Goal: Complete application form

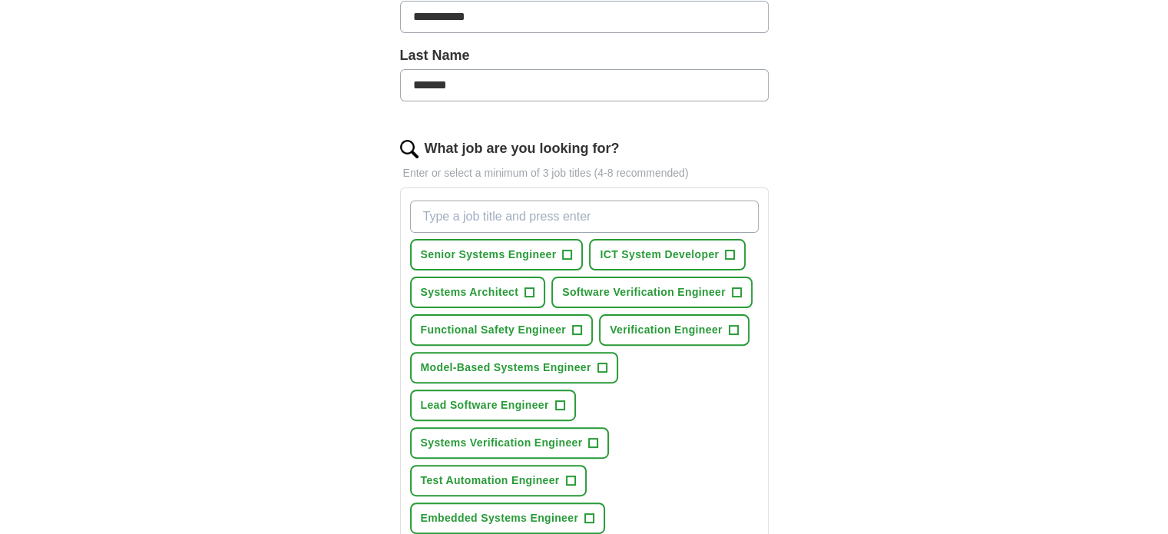
scroll to position [396, 0]
click at [567, 257] on span "+" at bounding box center [567, 255] width 9 height 12
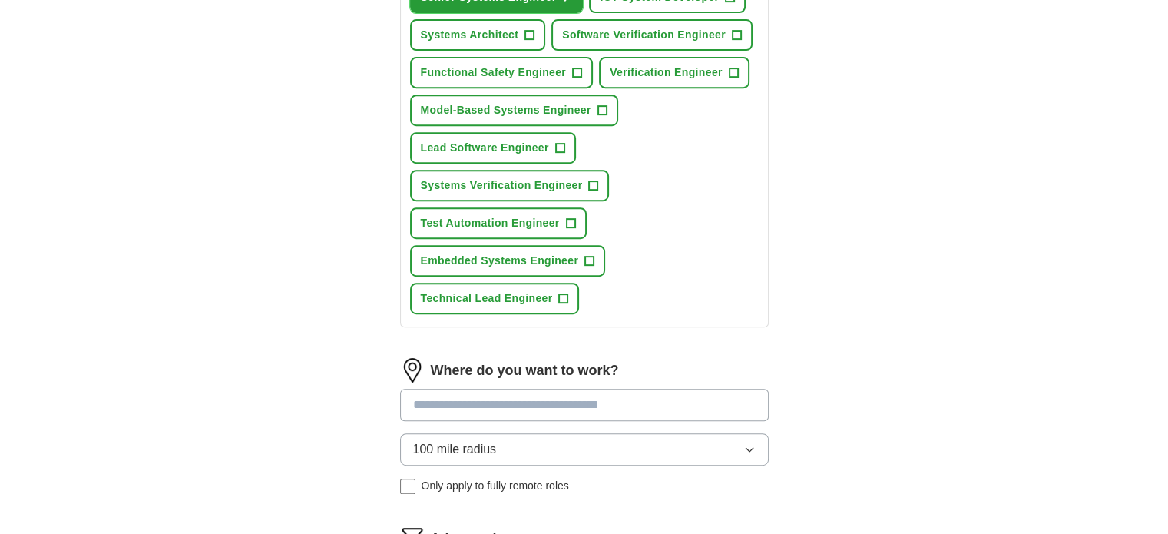
scroll to position [654, 0]
click at [563, 298] on span "+" at bounding box center [563, 298] width 9 height 12
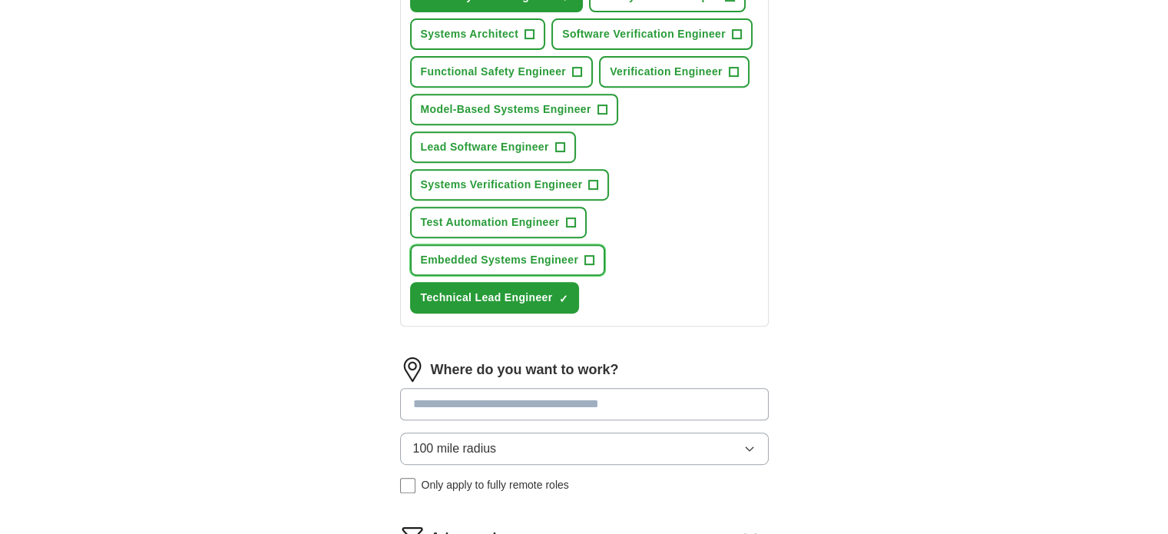
click at [588, 262] on span "+" at bounding box center [589, 260] width 9 height 12
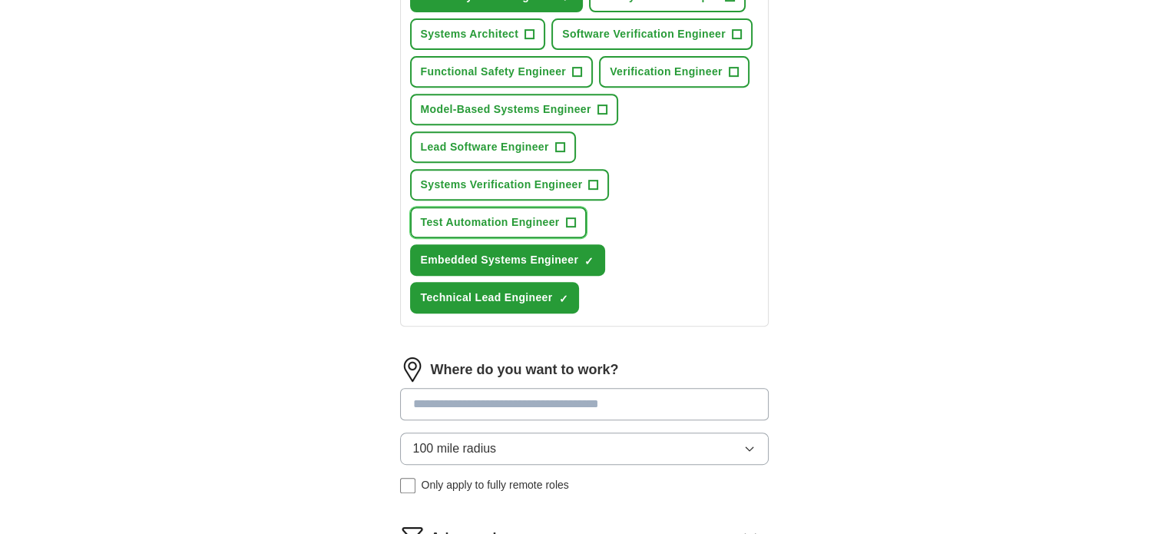
click at [562, 221] on button "Test Automation Engineer +" at bounding box center [498, 222] width 177 height 31
click at [589, 180] on span "+" at bounding box center [593, 185] width 9 height 12
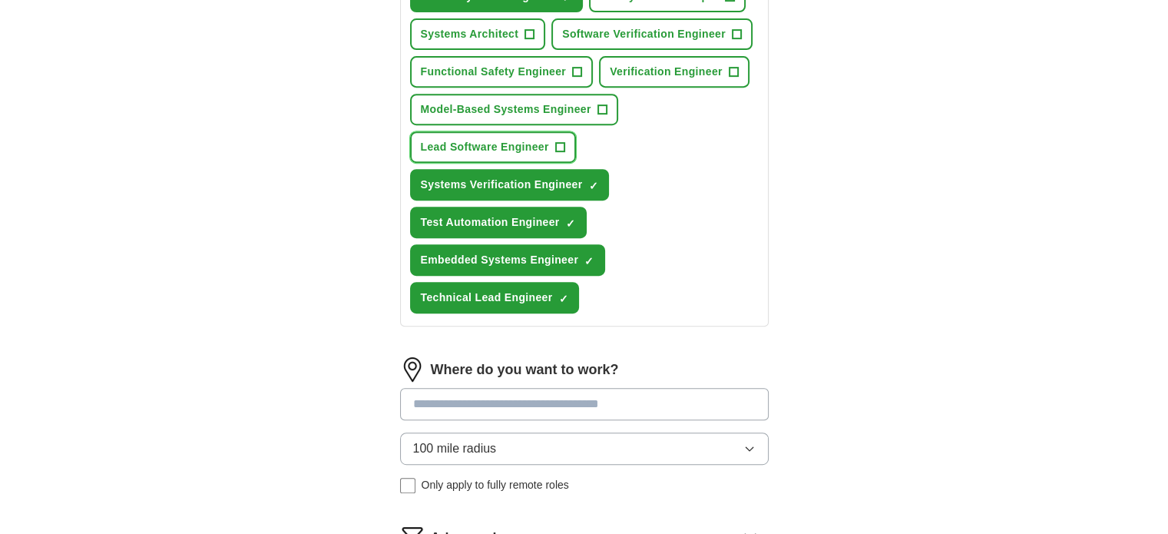
click at [561, 147] on span "+" at bounding box center [559, 147] width 9 height 12
click at [584, 107] on span "Model-Based Systems Engineer" at bounding box center [506, 109] width 170 height 16
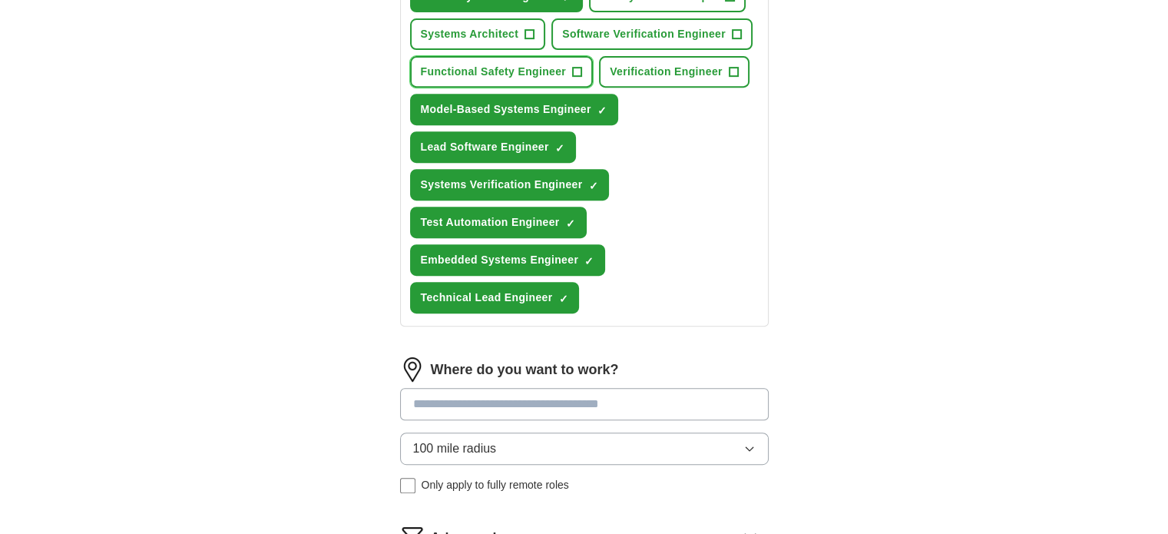
click at [568, 68] on button "Functional Safety Engineer +" at bounding box center [502, 71] width 184 height 31
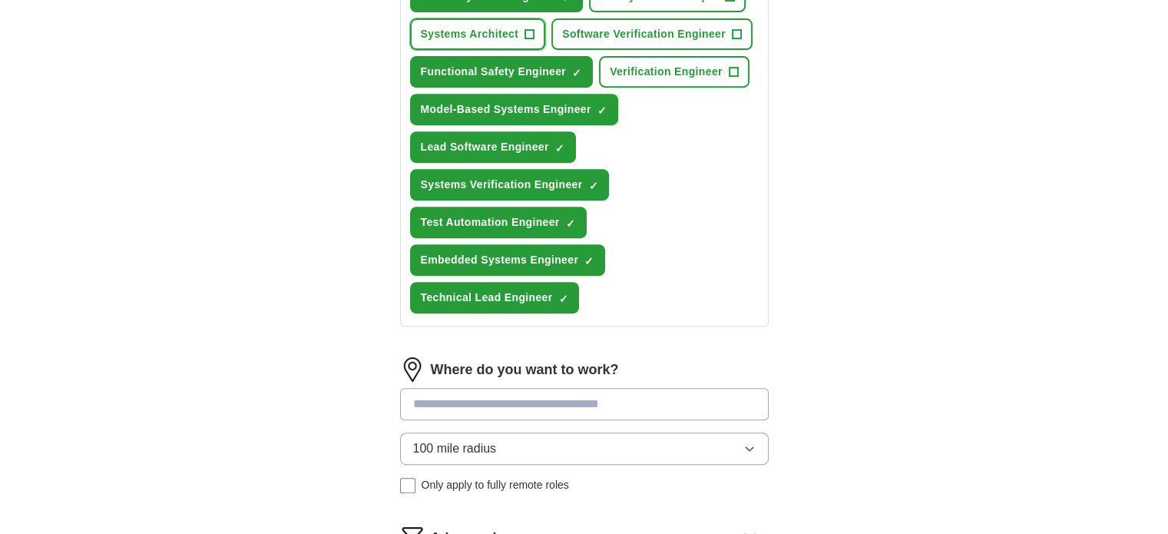
click at [511, 41] on button "Systems Architect +" at bounding box center [478, 33] width 136 height 31
click at [644, 36] on span "Software Verification Engineer" at bounding box center [644, 34] width 164 height 16
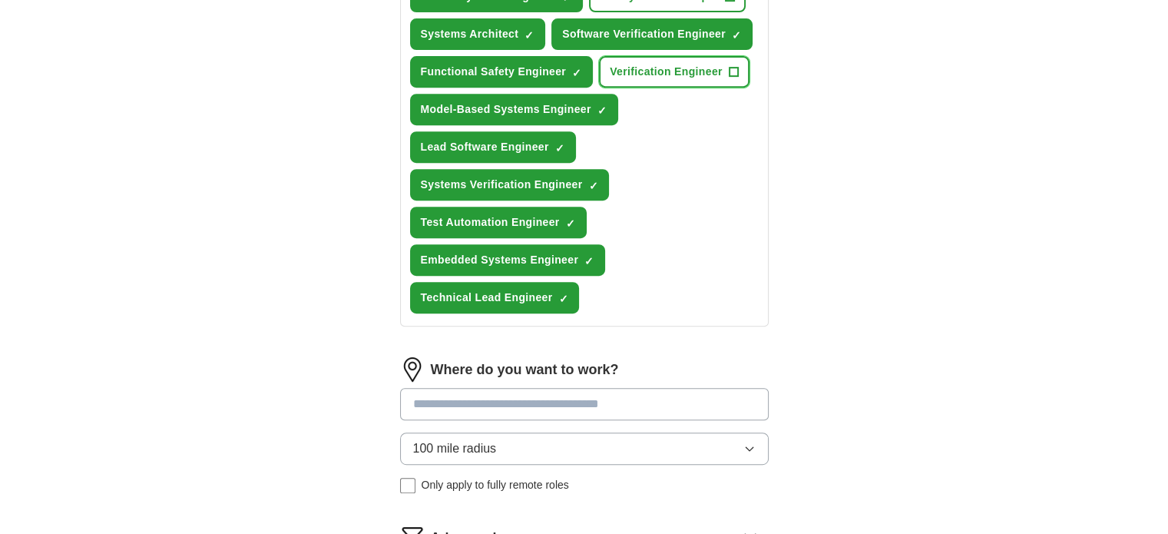
click at [652, 65] on span "Verification Engineer" at bounding box center [666, 72] width 113 height 16
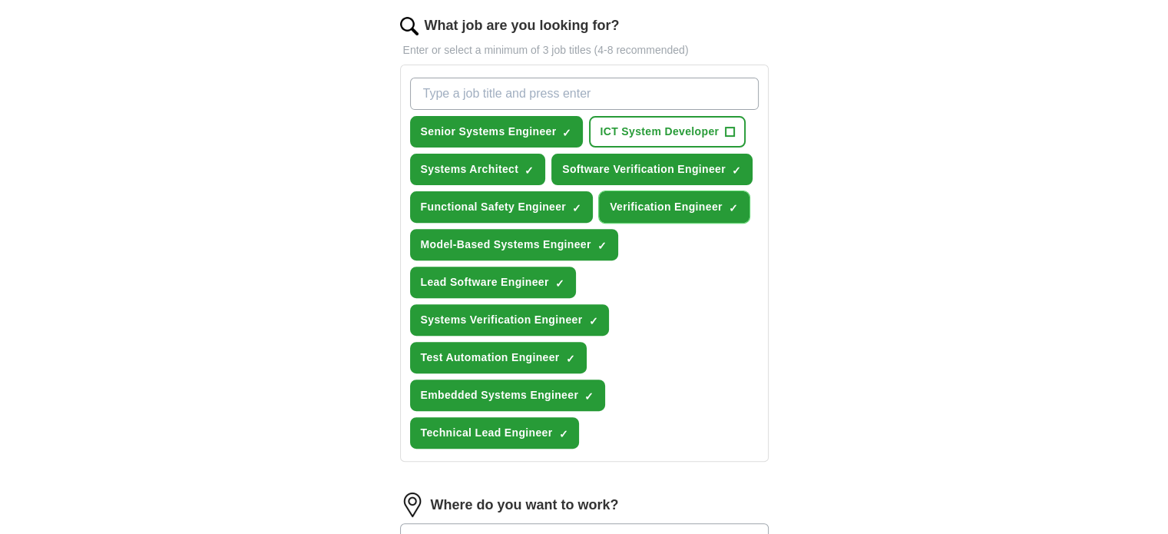
scroll to position [520, 0]
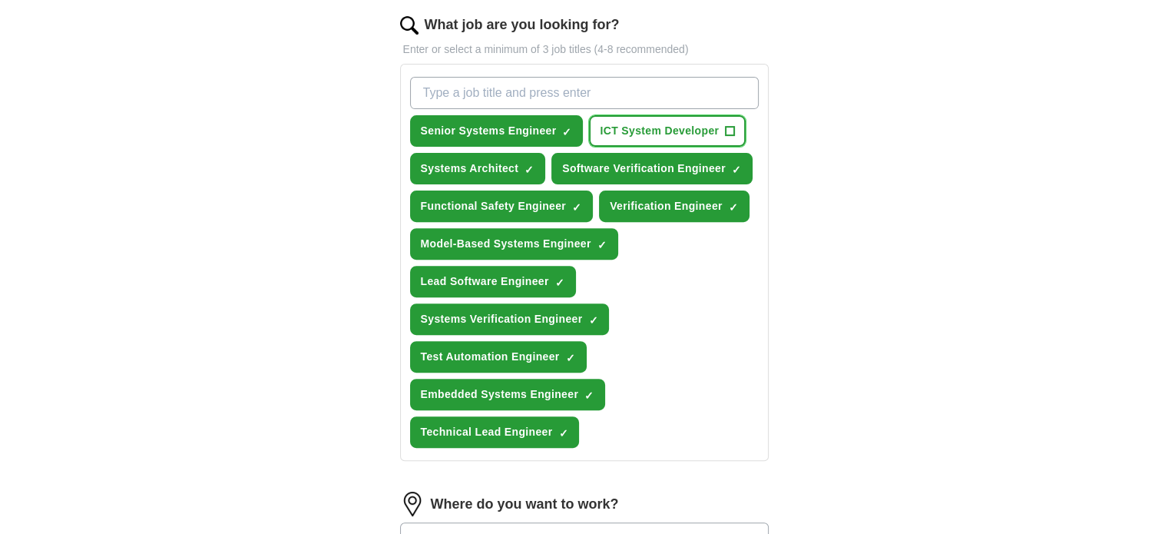
click at [693, 127] on span "ICT System Developer" at bounding box center [659, 131] width 119 height 16
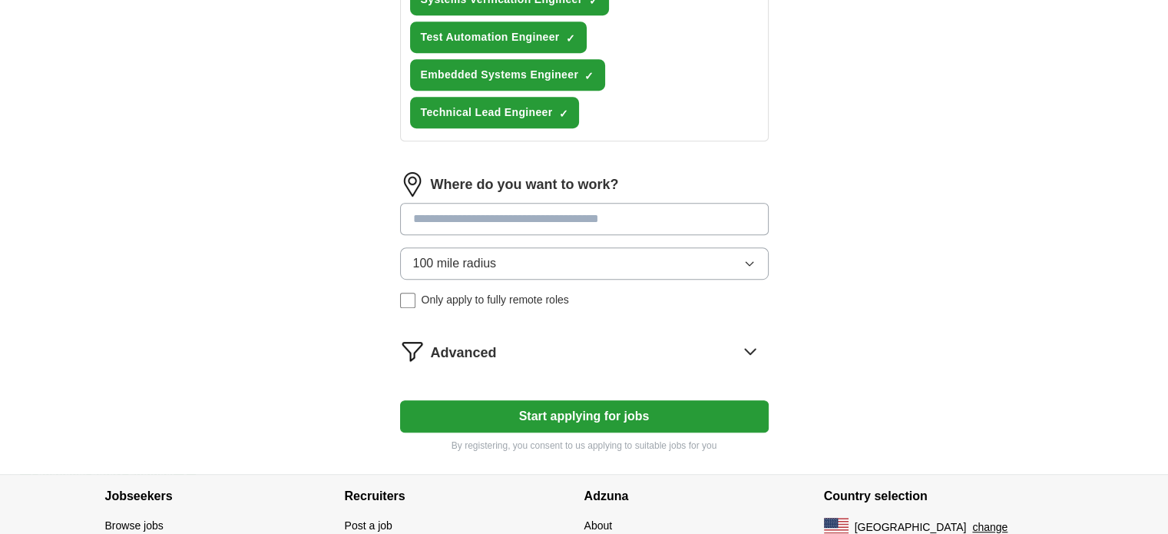
scroll to position [841, 0]
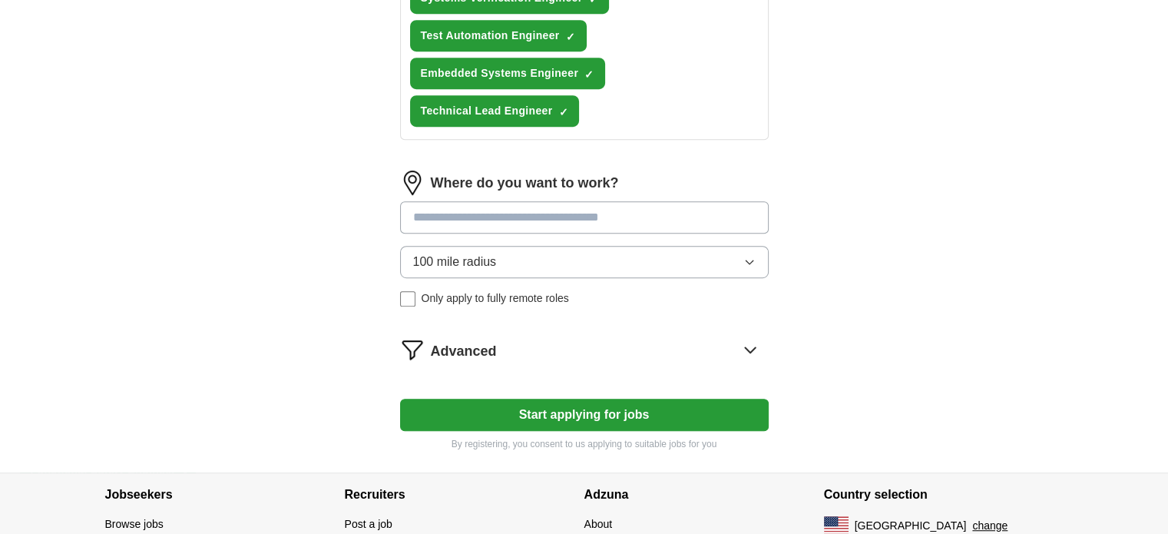
click at [599, 213] on input at bounding box center [584, 217] width 369 height 32
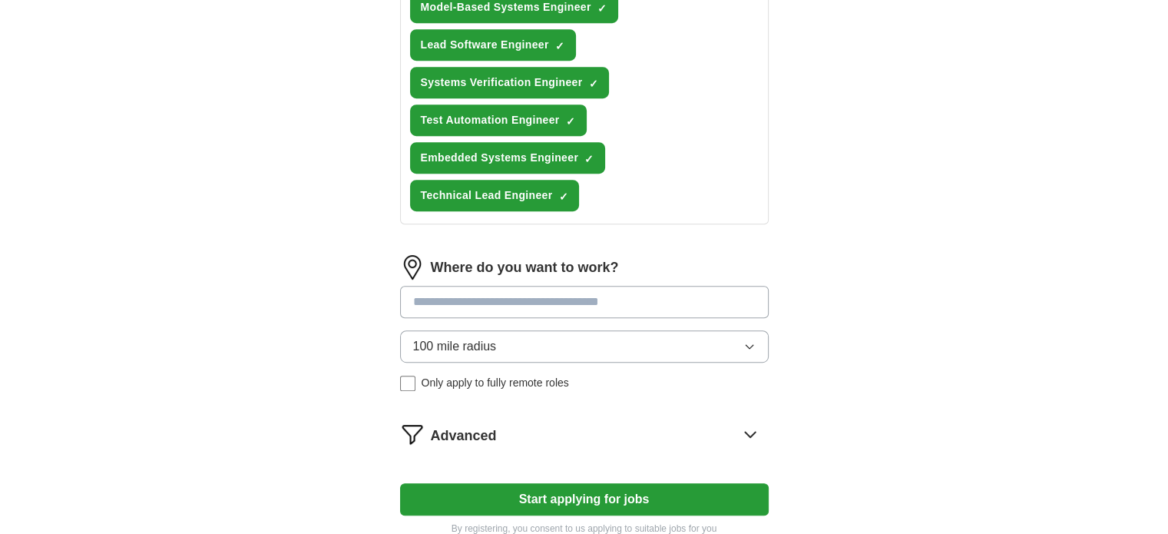
scroll to position [931, 0]
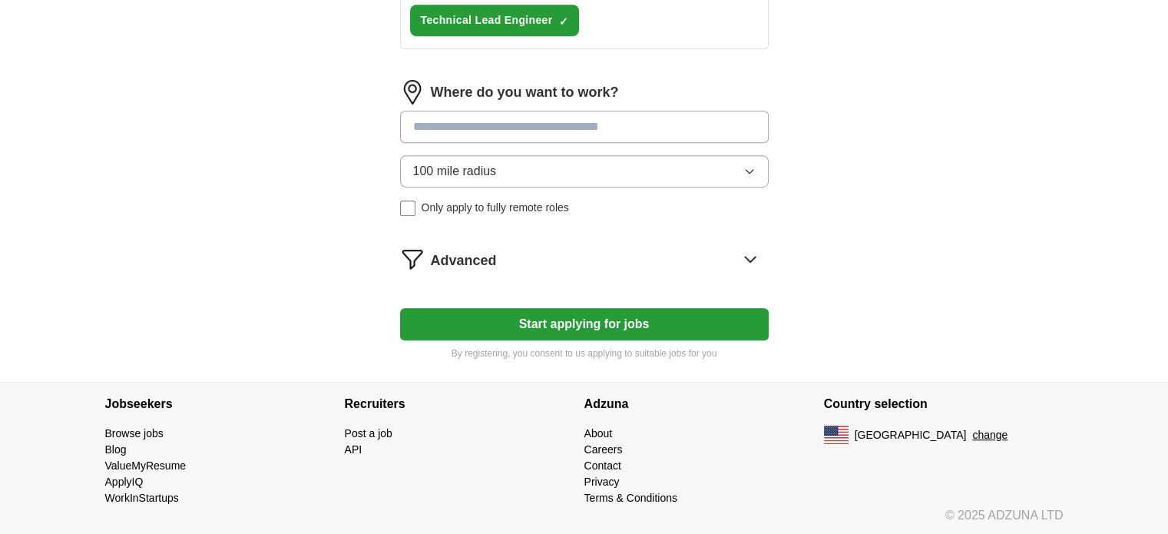
click at [596, 119] on input at bounding box center [584, 127] width 369 height 32
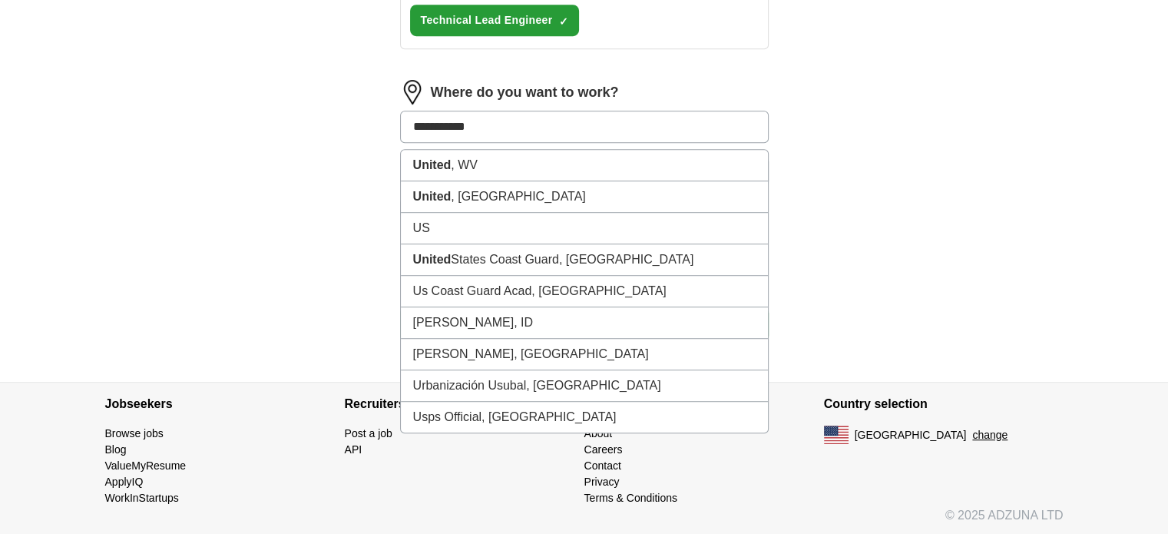
type input "**********"
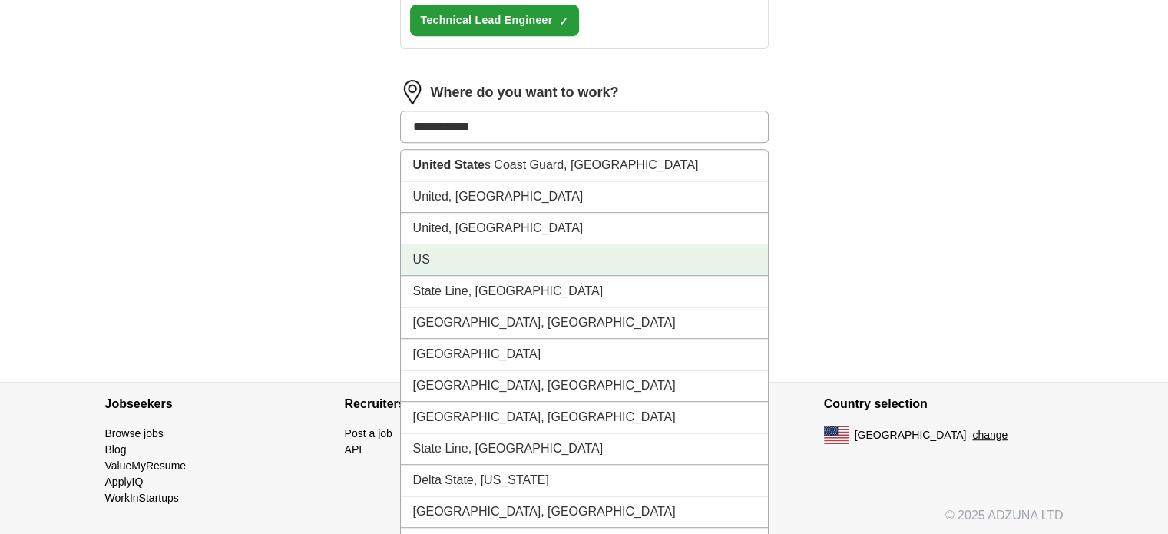
click at [425, 258] on li "US" at bounding box center [584, 259] width 367 height 31
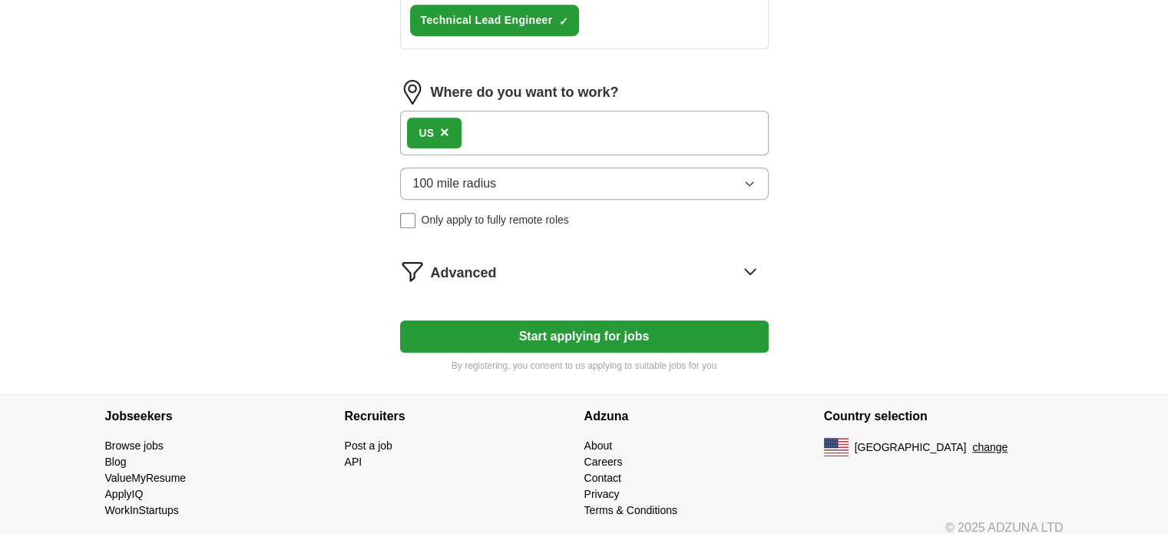
click at [467, 190] on button "100 mile radius" at bounding box center [584, 183] width 369 height 32
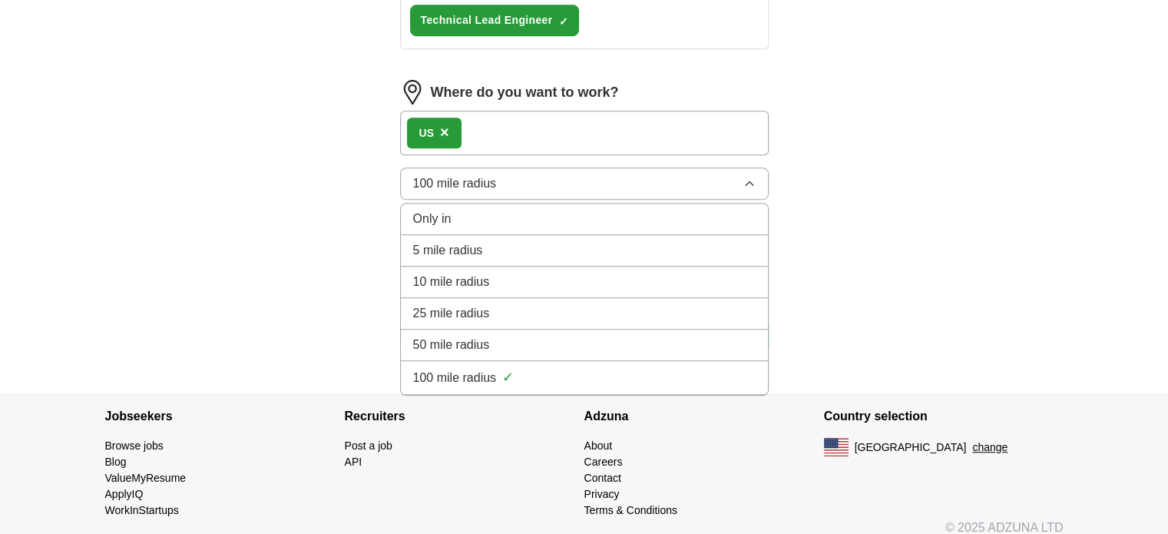
click at [509, 210] on div "Only in" at bounding box center [584, 219] width 342 height 18
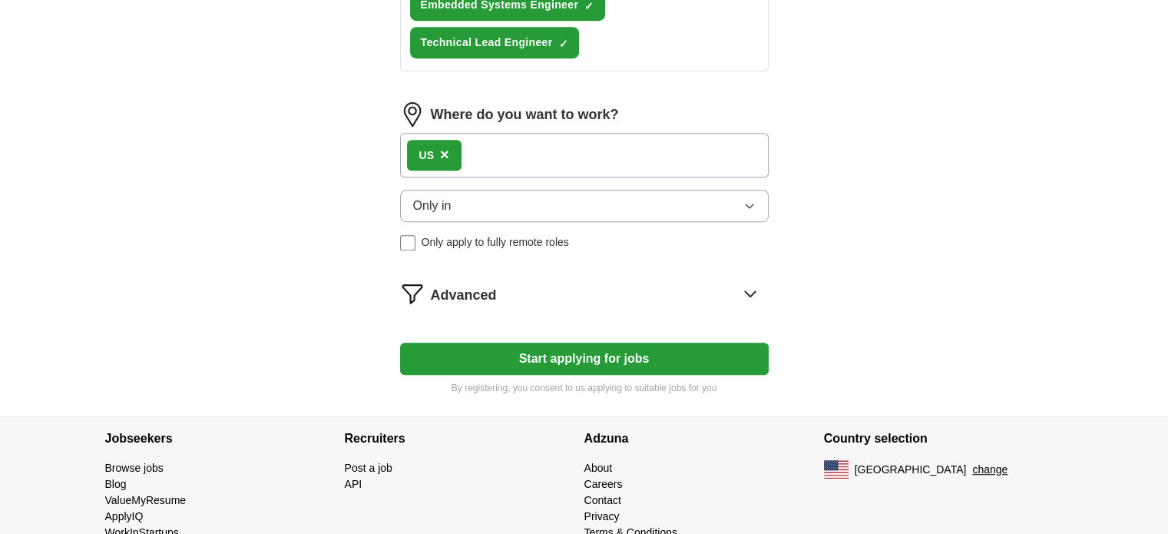
scroll to position [927, 0]
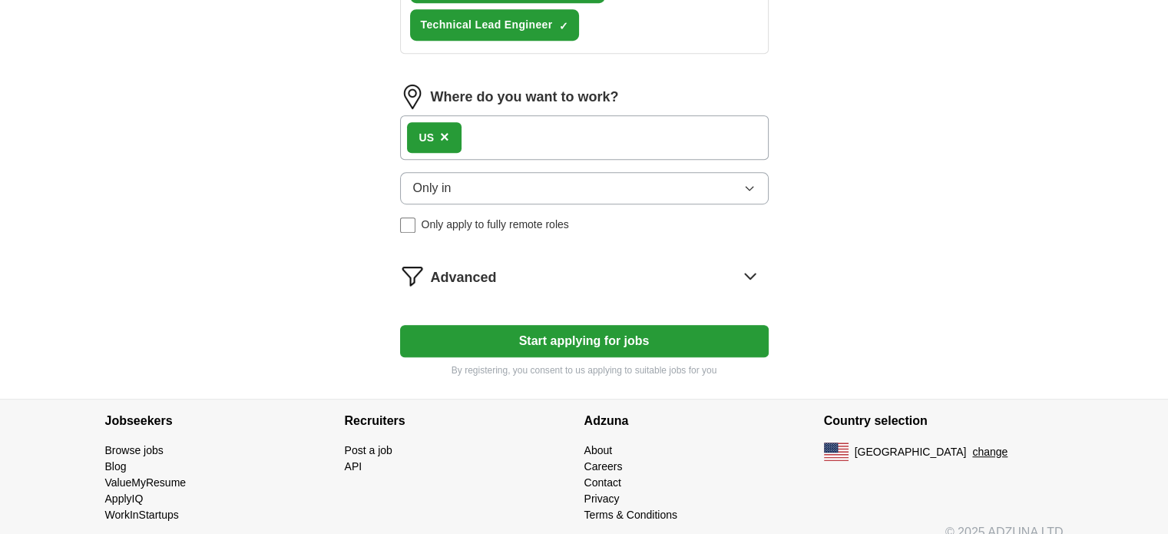
click at [579, 349] on button "Start applying for jobs" at bounding box center [584, 341] width 369 height 32
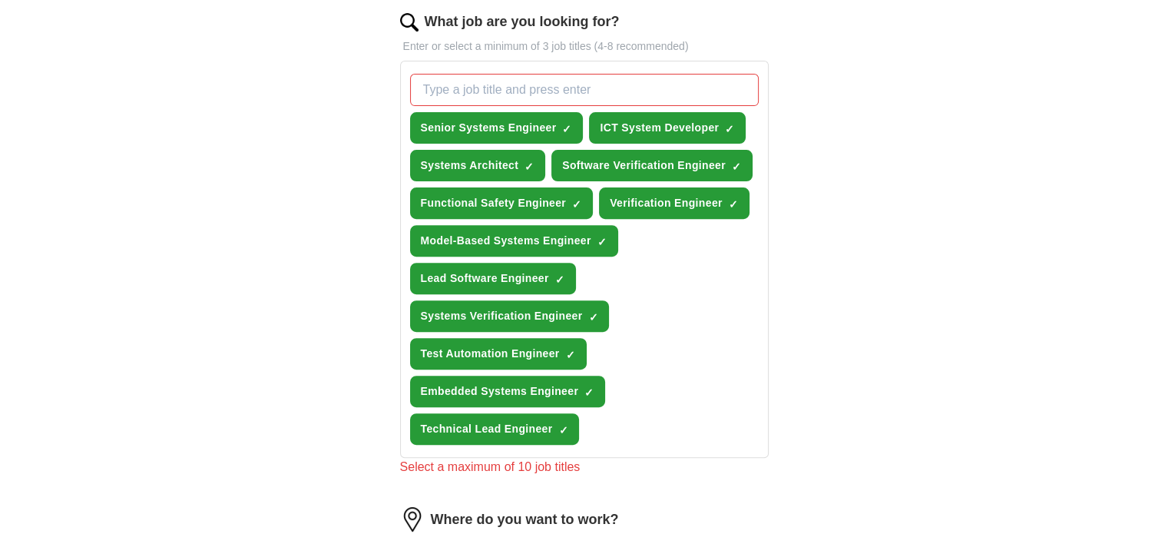
scroll to position [524, 0]
click at [567, 236] on span "Model-Based Systems Engineer" at bounding box center [506, 240] width 170 height 16
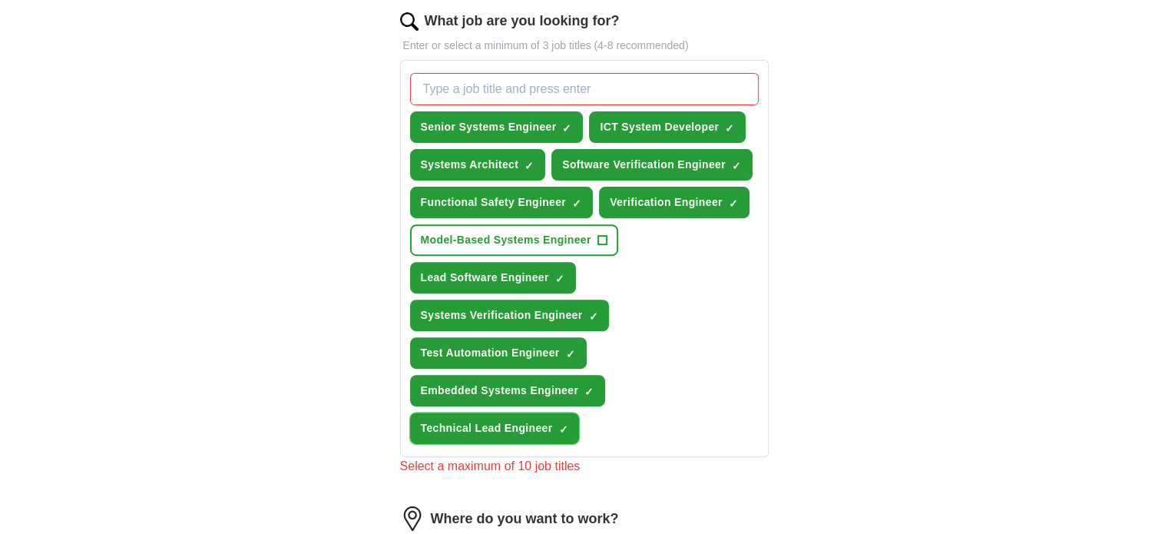
click at [517, 427] on span "Technical Lead Engineer" at bounding box center [487, 428] width 132 height 16
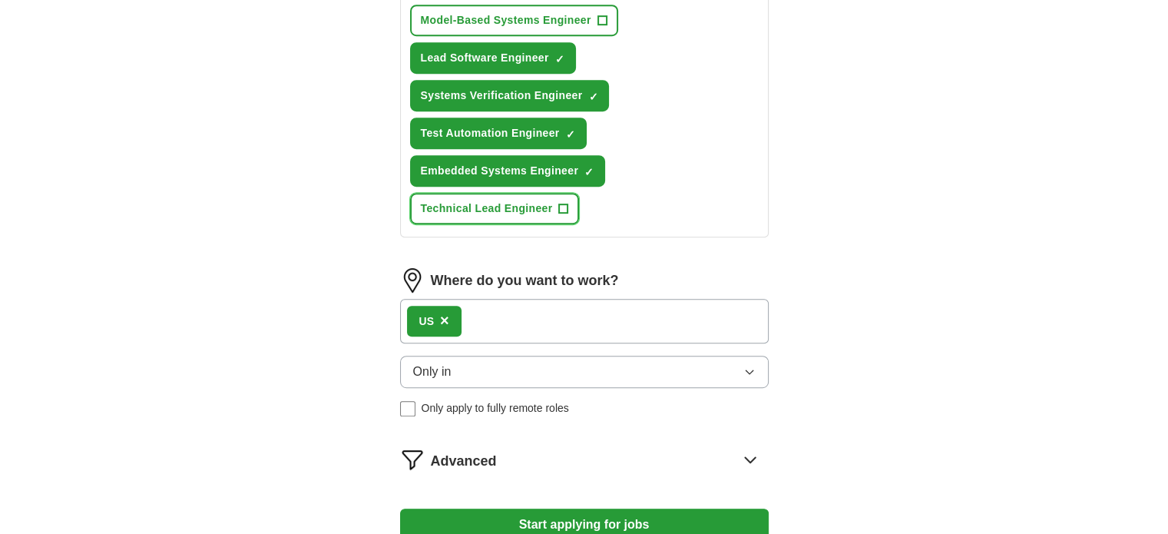
scroll to position [944, 0]
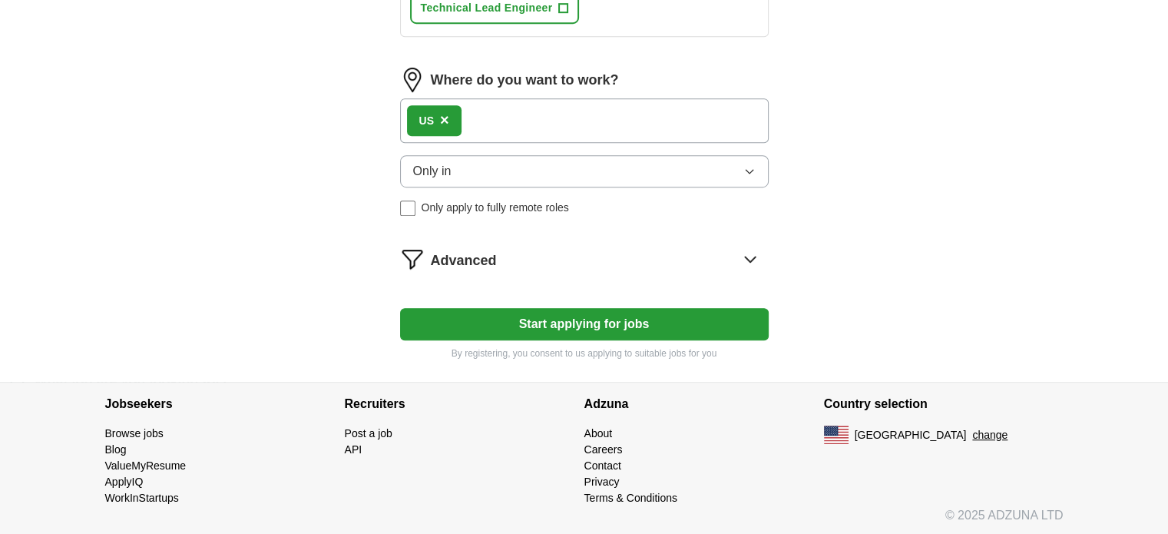
click at [614, 308] on button "Start applying for jobs" at bounding box center [584, 324] width 369 height 32
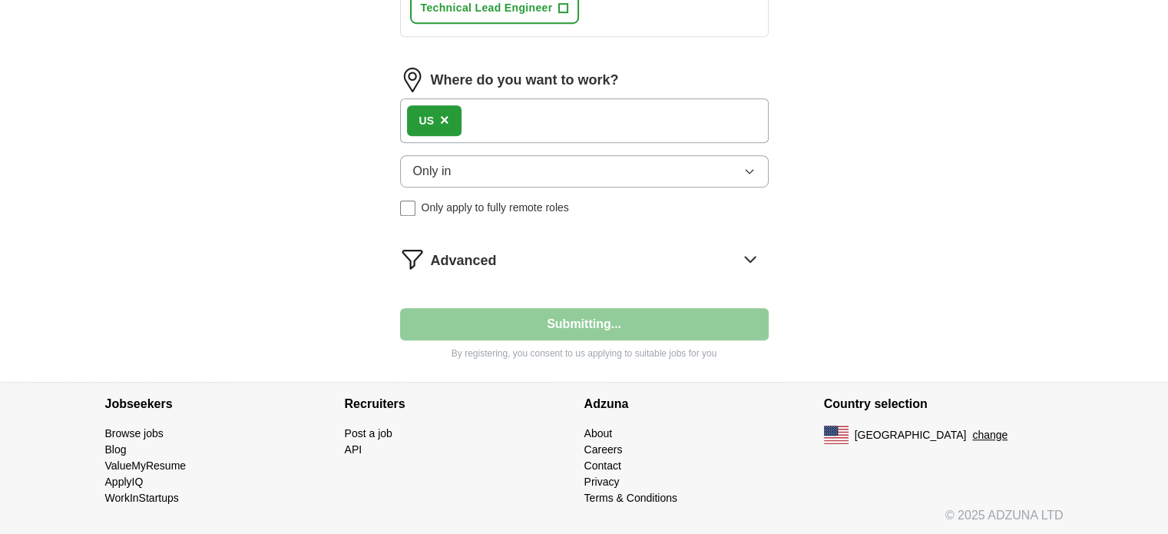
select select "**"
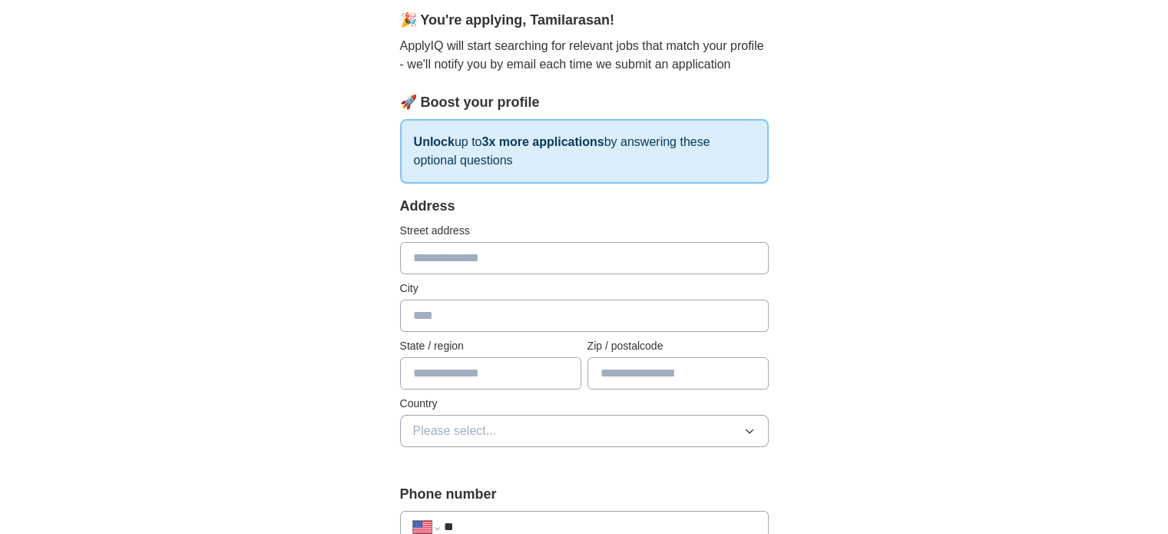
scroll to position [123, 0]
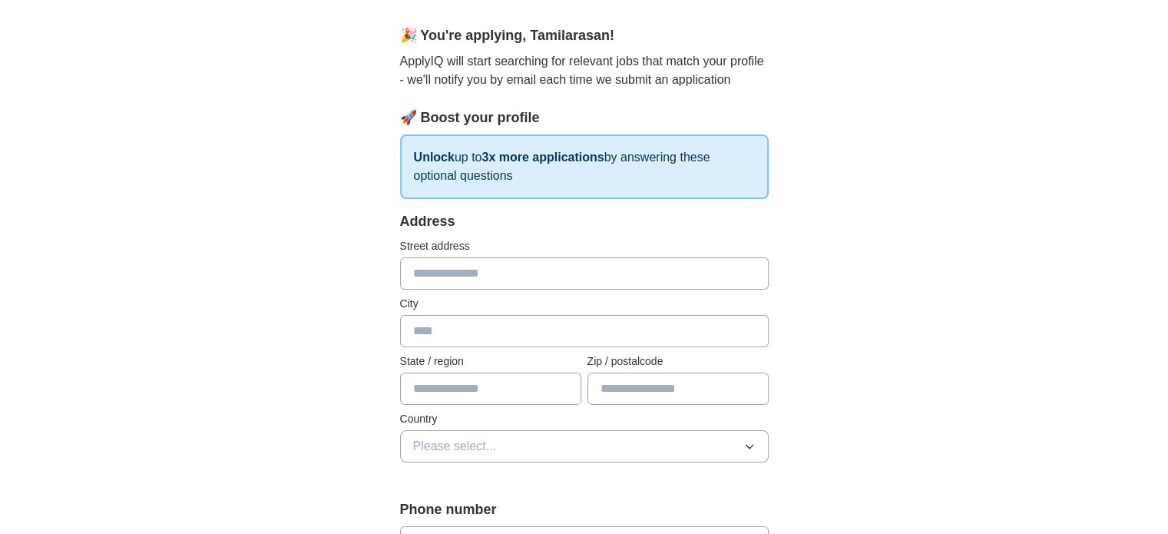
click at [544, 280] on input "text" at bounding box center [584, 273] width 369 height 32
type input "**********"
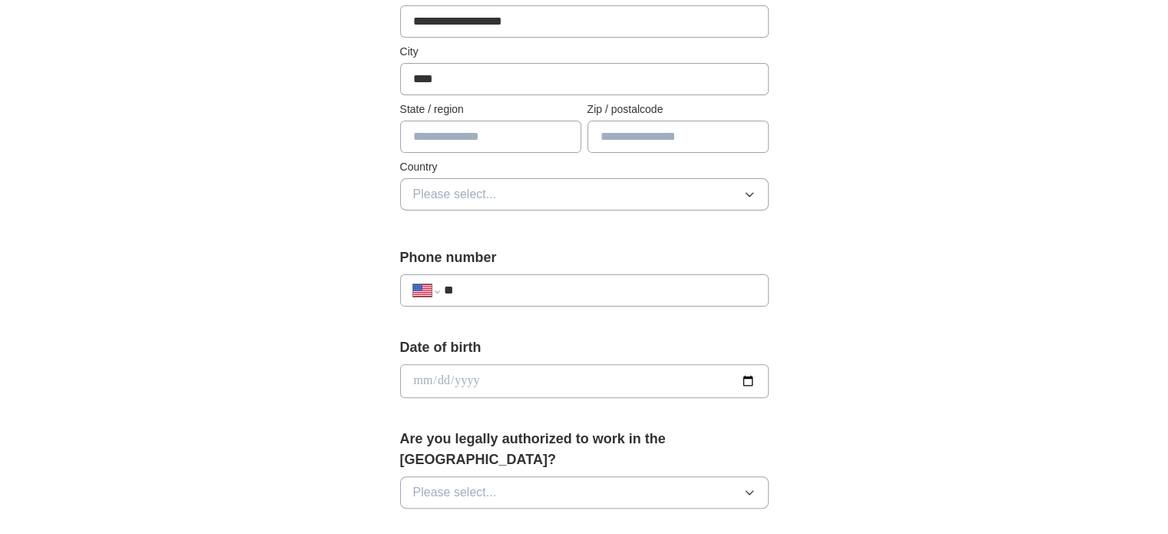
scroll to position [375, 0]
type input "****"
click at [511, 131] on input "text" at bounding box center [490, 137] width 181 height 32
type input "**********"
type input "*****"
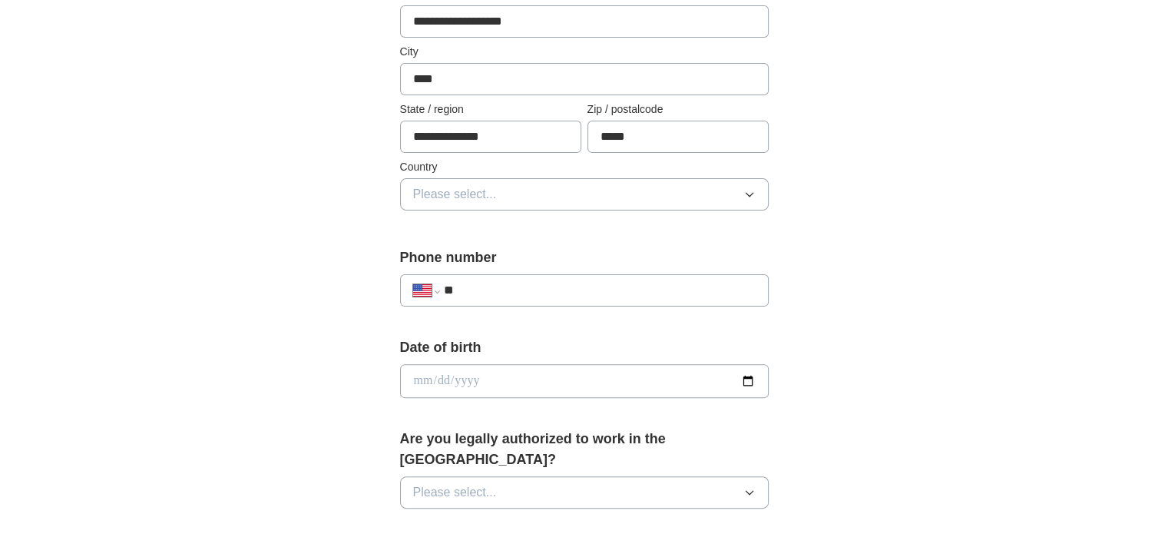
click at [465, 196] on span "Please select..." at bounding box center [455, 194] width 84 height 18
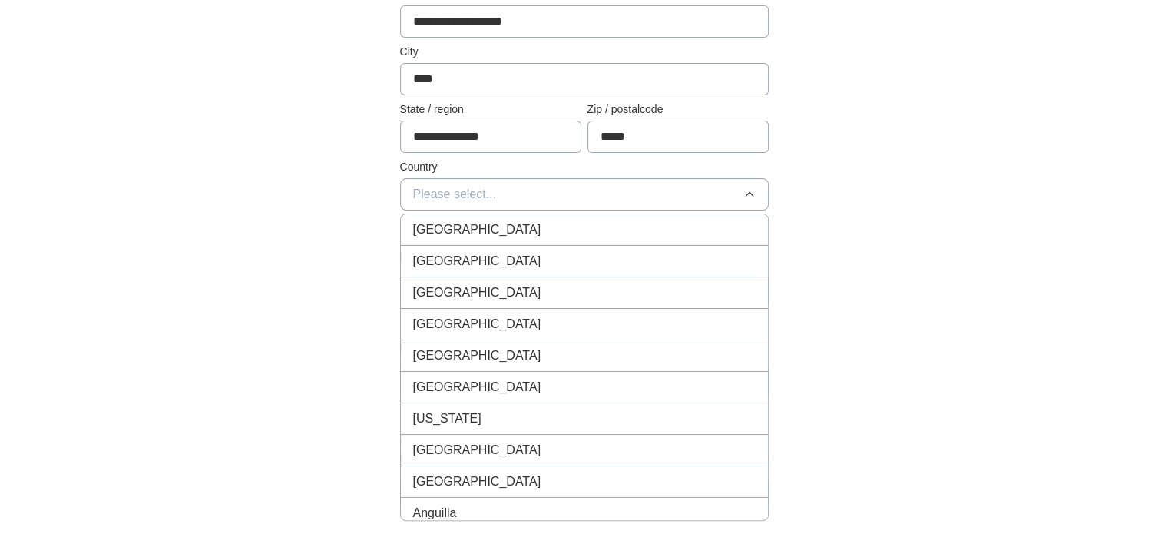
click at [467, 259] on span "[GEOGRAPHIC_DATA]" at bounding box center [477, 261] width 128 height 18
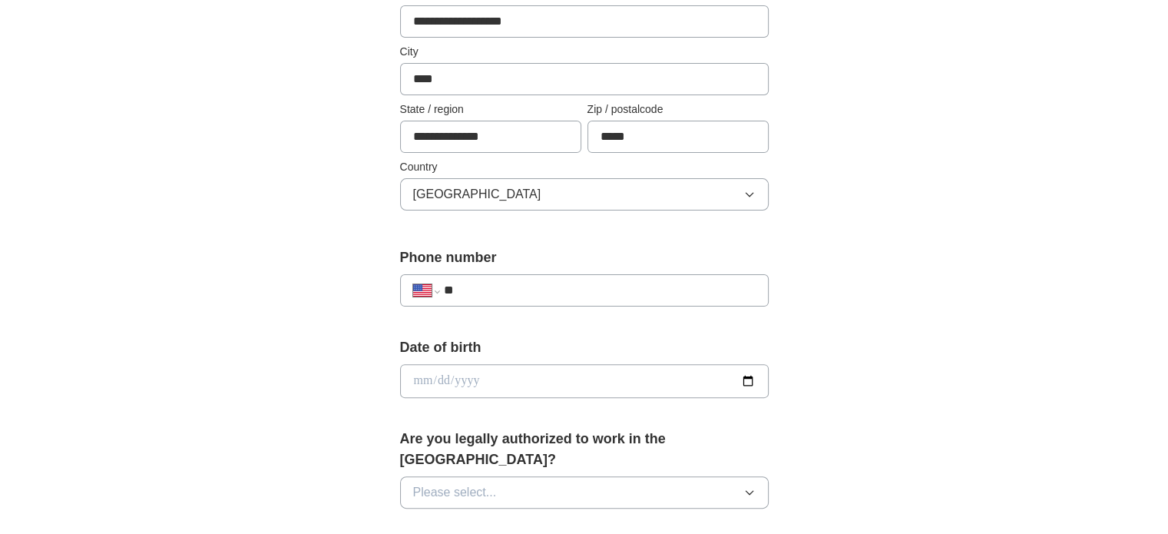
click at [498, 286] on input "**" at bounding box center [599, 290] width 312 height 18
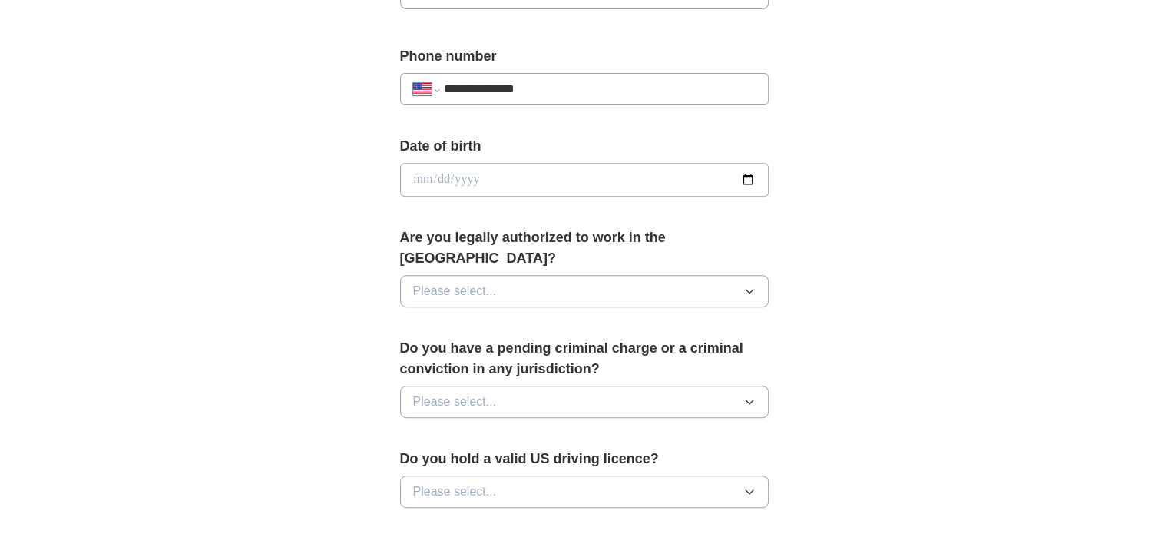
scroll to position [605, 0]
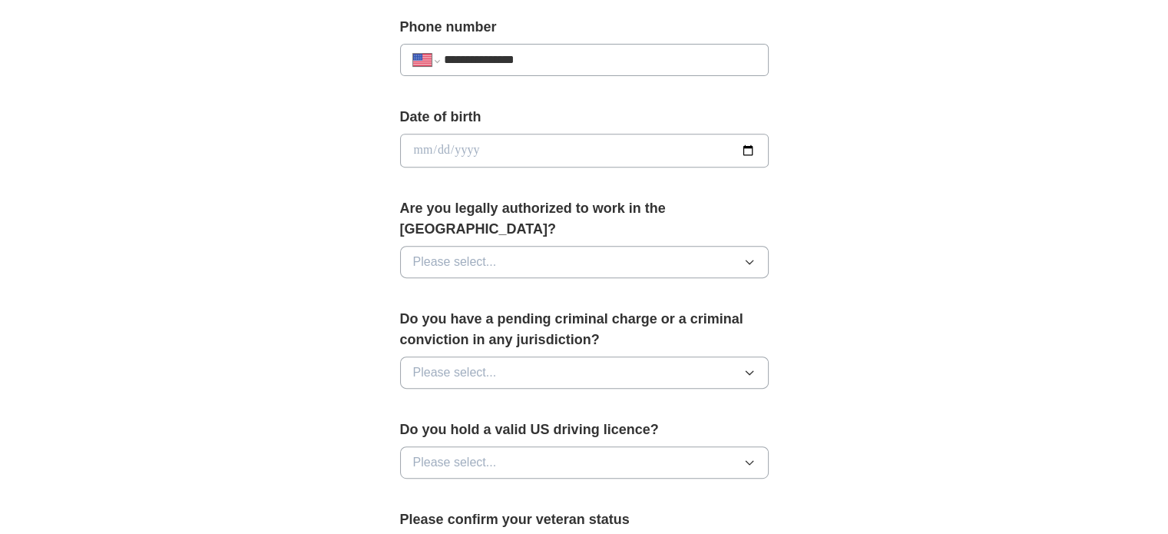
type input "**********"
click at [744, 144] on input "date" at bounding box center [584, 151] width 369 height 34
click at [511, 152] on input "date" at bounding box center [584, 151] width 369 height 34
type input "**********"
click at [939, 284] on div "**********" at bounding box center [584, 141] width 983 height 1398
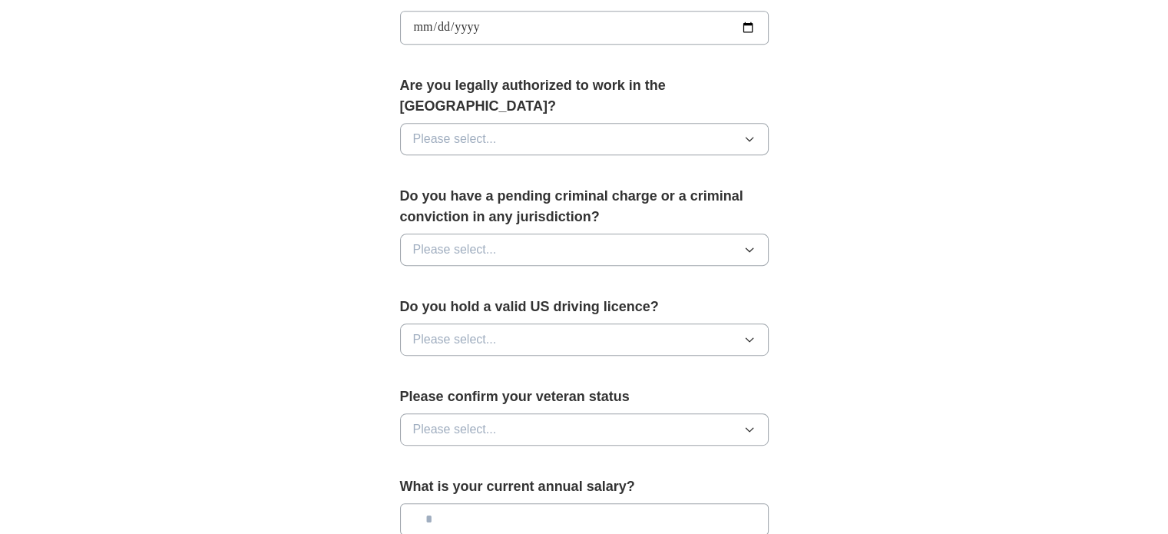
scroll to position [729, 0]
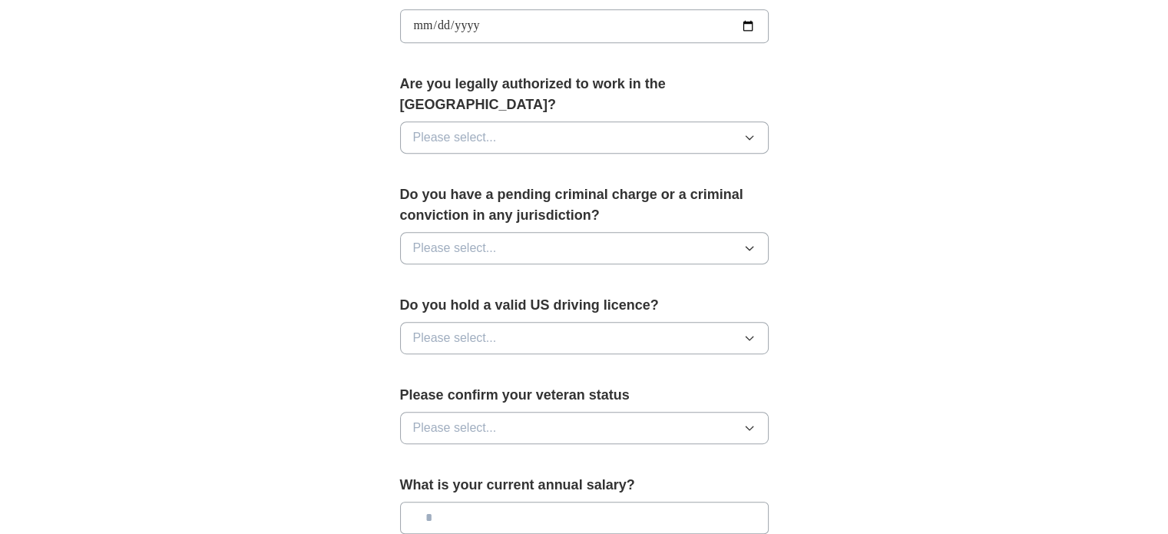
click at [621, 121] on button "Please select..." at bounding box center [584, 137] width 369 height 32
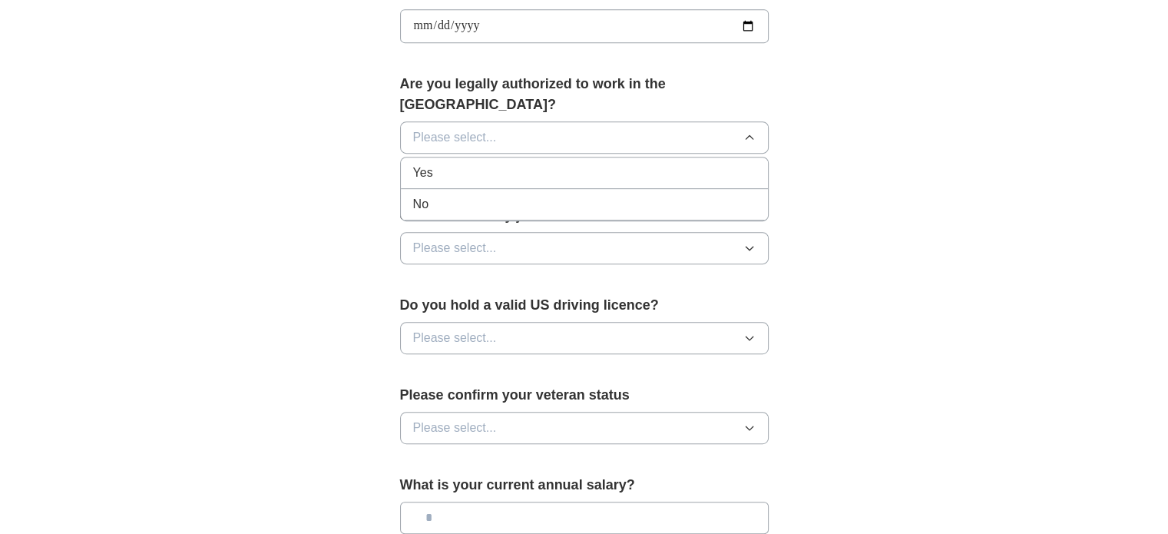
click at [513, 164] on div "Yes" at bounding box center [584, 173] width 342 height 18
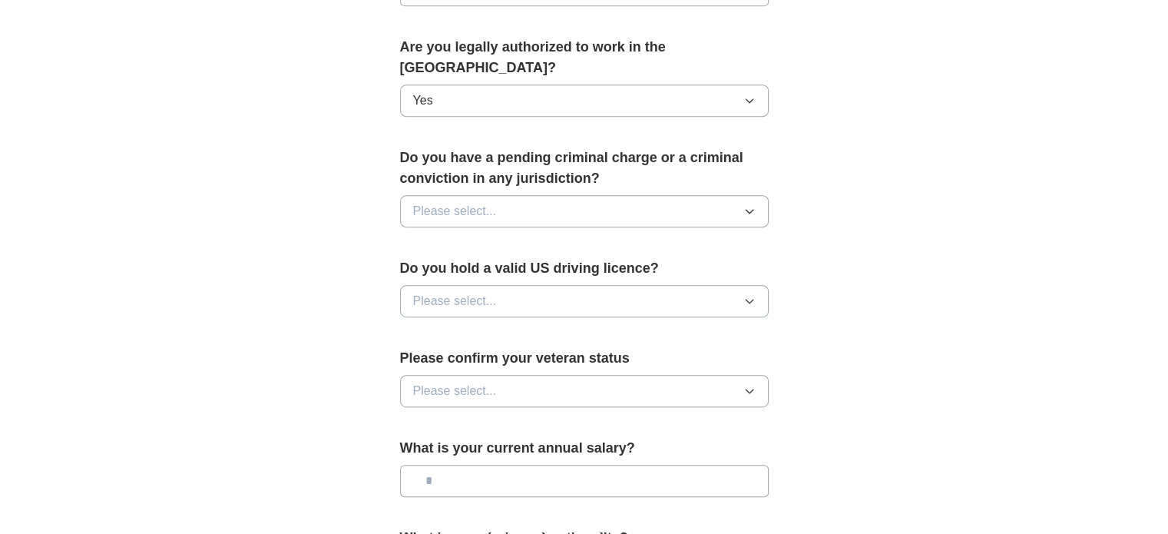
scroll to position [766, 0]
click at [623, 195] on button "Please select..." at bounding box center [584, 211] width 369 height 32
click at [551, 269] on div "No" at bounding box center [584, 278] width 342 height 18
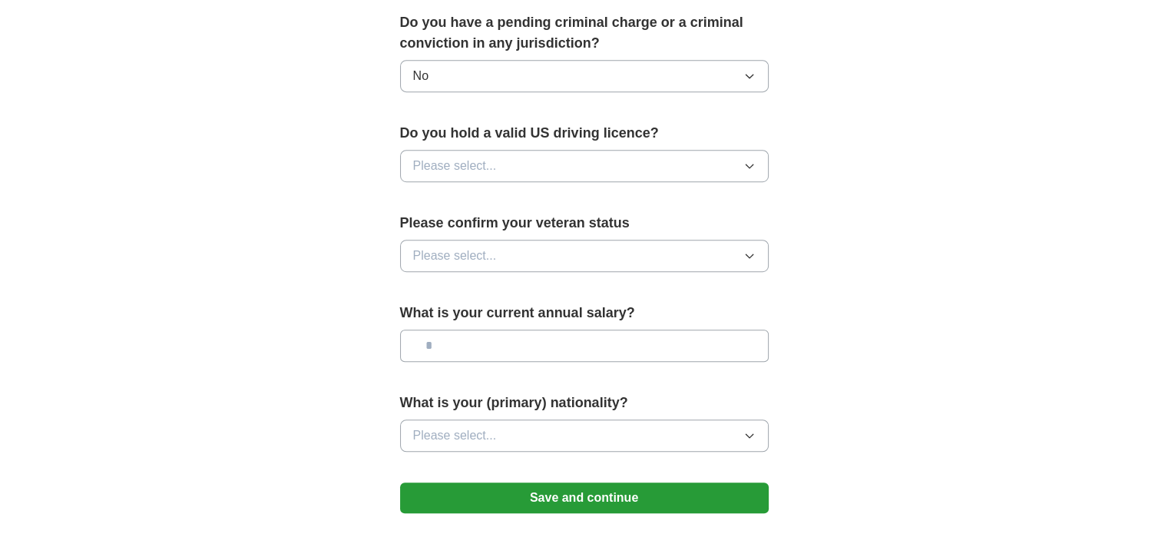
scroll to position [903, 0]
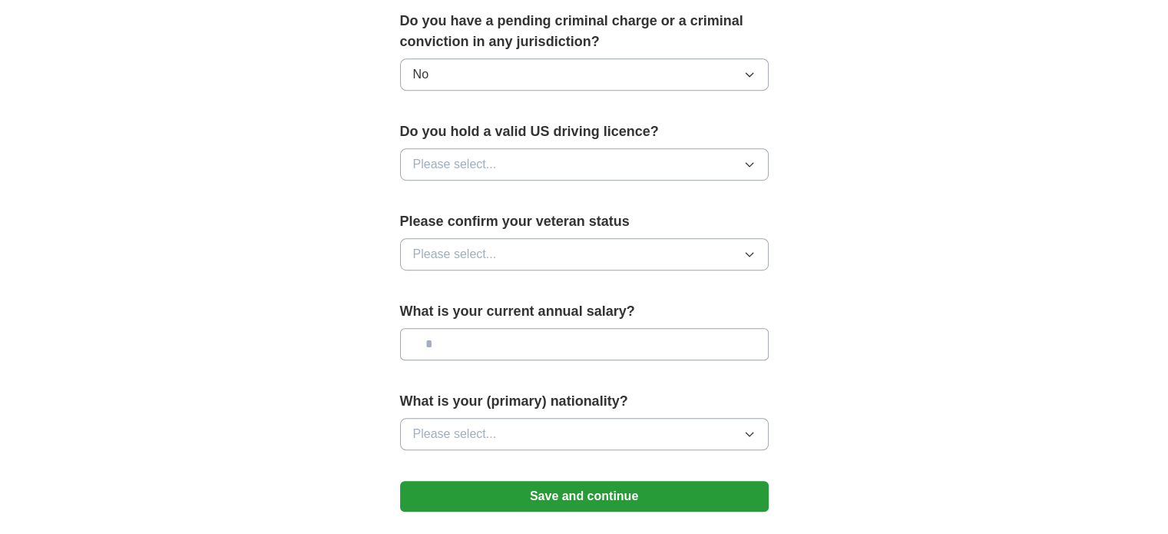
click at [604, 148] on button "Please select..." at bounding box center [584, 164] width 369 height 32
click at [554, 190] on div "Yes" at bounding box center [584, 199] width 342 height 18
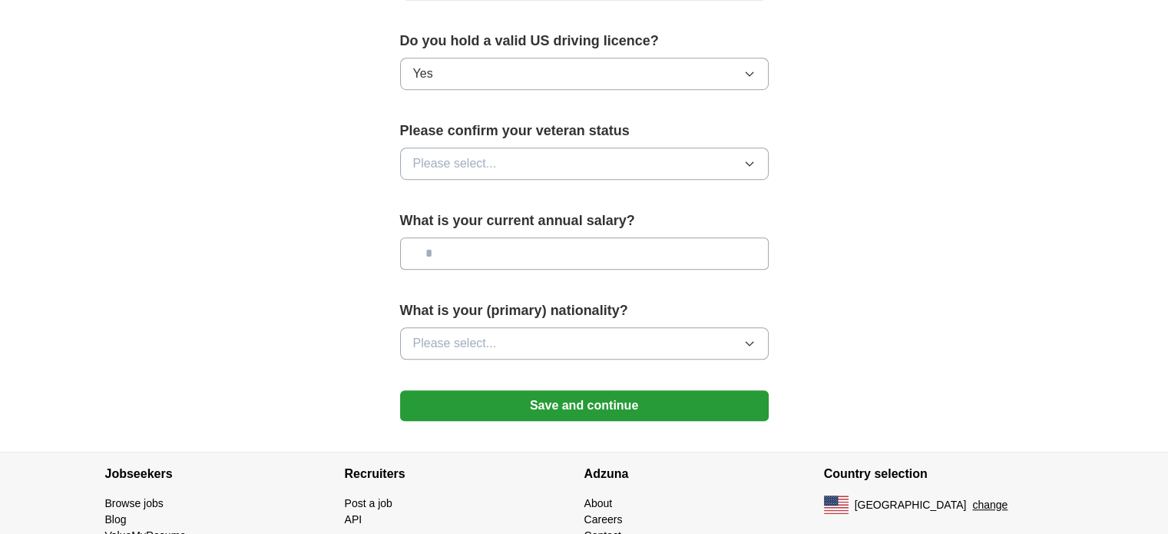
scroll to position [1003, 0]
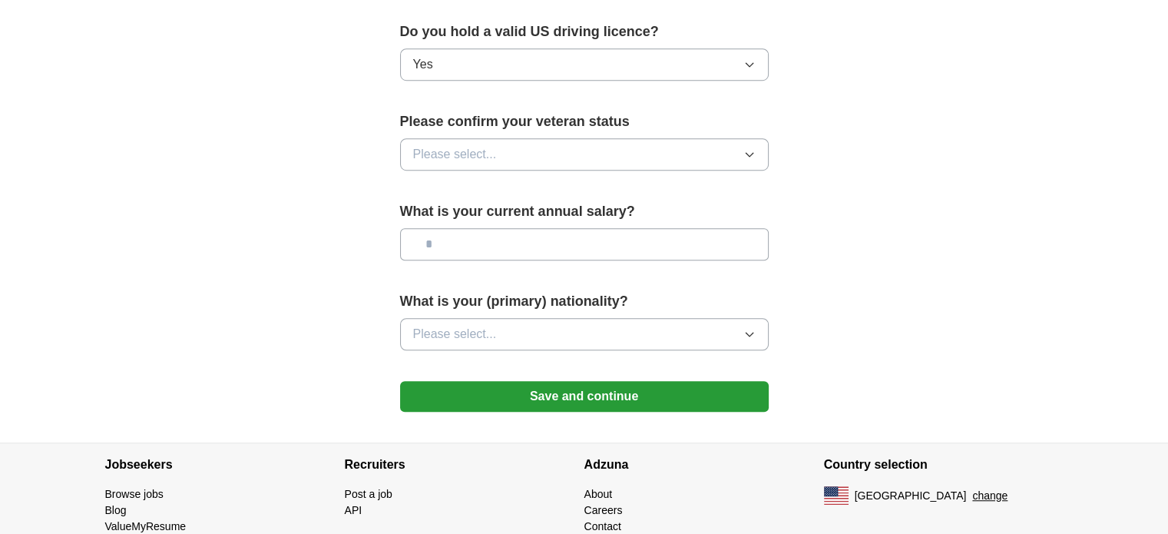
click at [614, 138] on button "Please select..." at bounding box center [584, 154] width 369 height 32
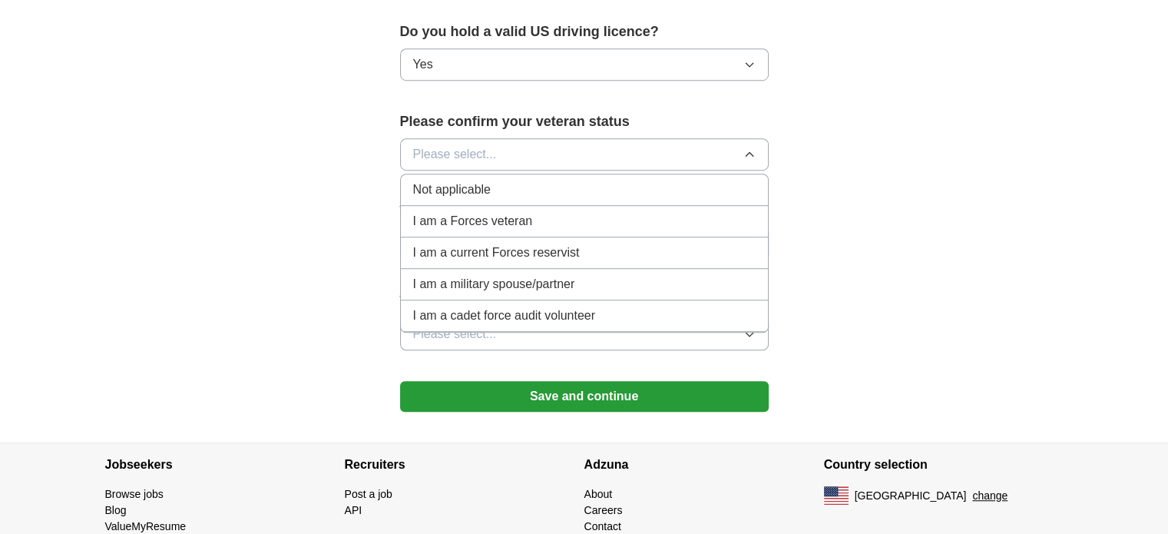
click at [558, 180] on div "Not applicable" at bounding box center [584, 189] width 342 height 18
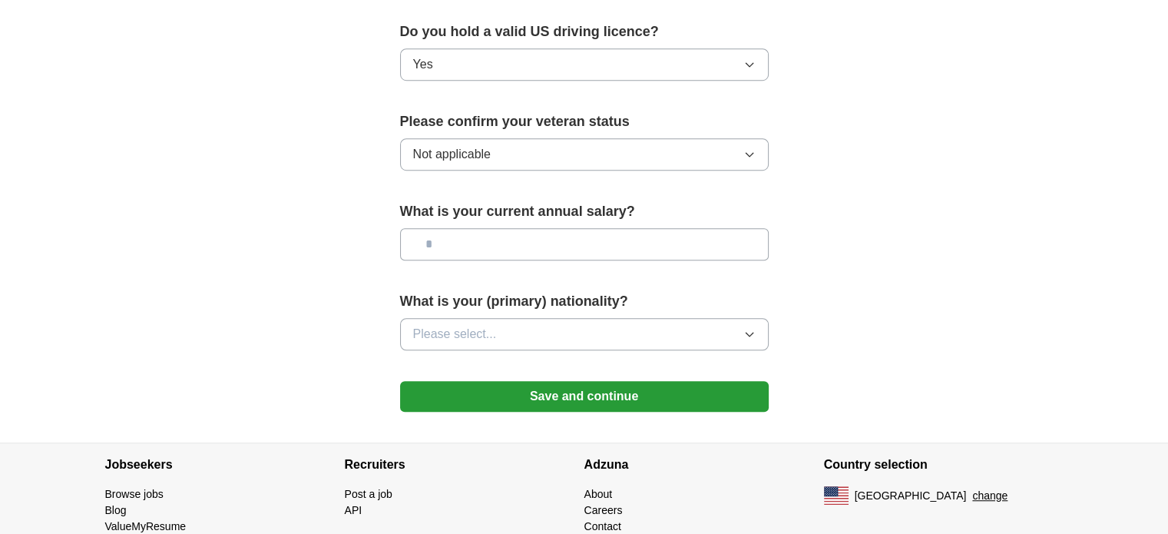
click at [600, 228] on input "text" at bounding box center [584, 244] width 369 height 32
type input "*******"
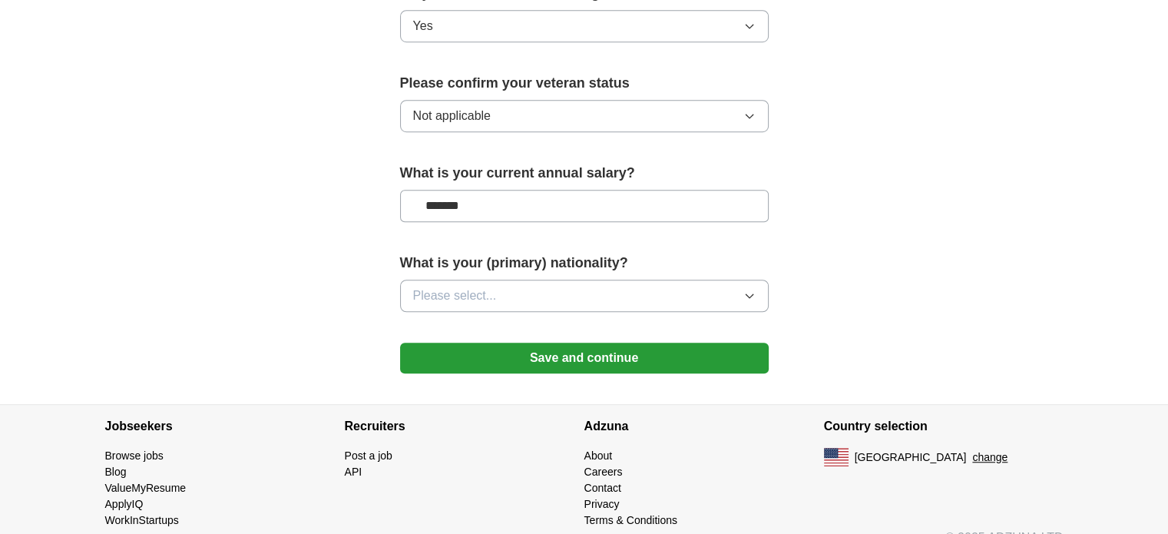
click at [633, 279] on button "Please select..." at bounding box center [584, 295] width 369 height 32
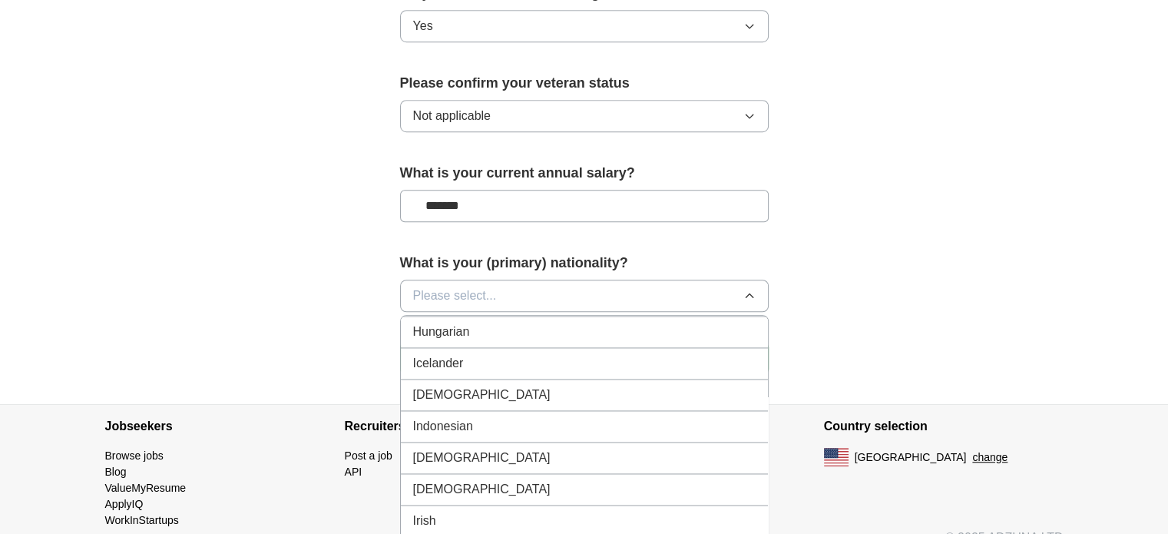
scroll to position [2453, 0]
click at [568, 387] on div "[DEMOGRAPHIC_DATA]" at bounding box center [584, 396] width 342 height 18
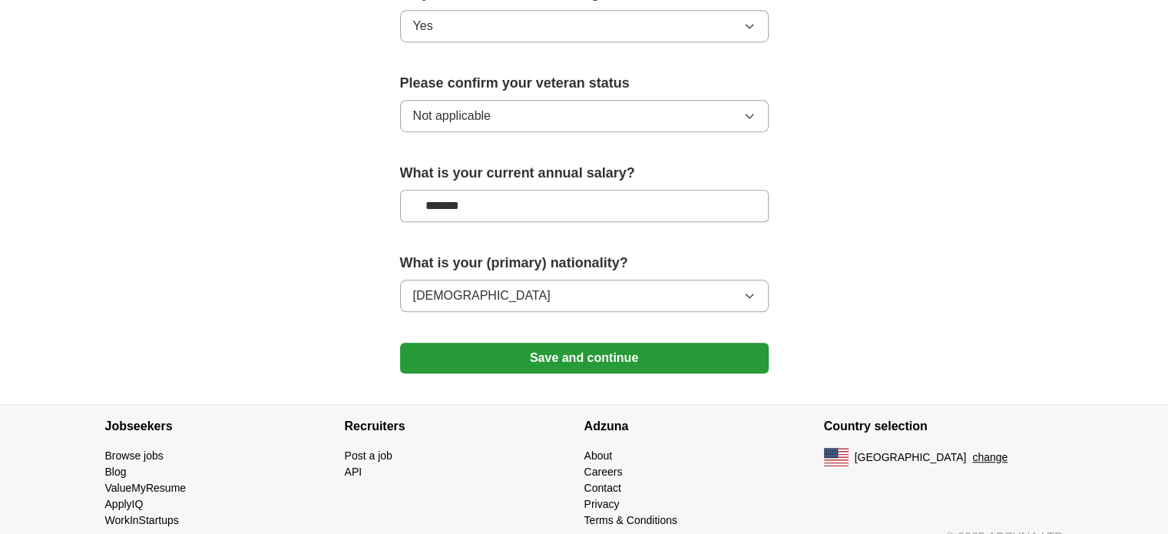
click at [628, 342] on button "Save and continue" at bounding box center [584, 357] width 369 height 31
